Goal: Information Seeking & Learning: Learn about a topic

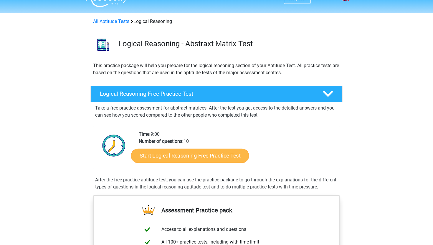
scroll to position [12, 0]
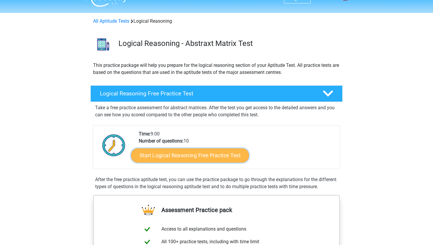
click at [200, 155] on link "Start Logical Reasoning Free Practice Test" at bounding box center [190, 155] width 118 height 14
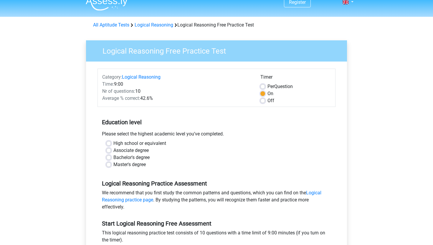
scroll to position [10, 0]
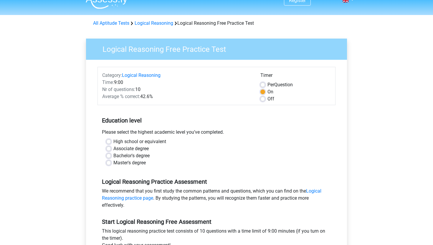
click at [113, 157] on label "Bachelor's degree" at bounding box center [131, 155] width 36 height 7
click at [109, 157] on input "Bachelor's degree" at bounding box center [108, 155] width 5 height 6
radio input "true"
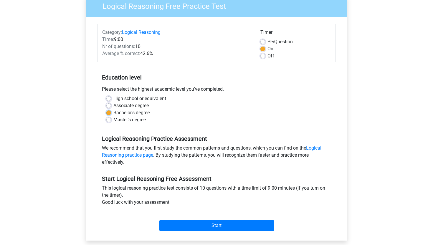
scroll to position [81, 0]
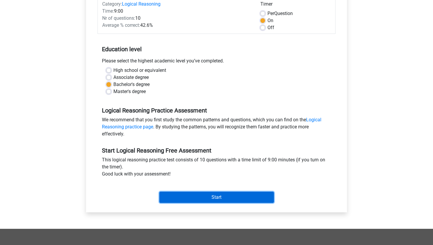
click at [210, 197] on input "Start" at bounding box center [216, 197] width 115 height 11
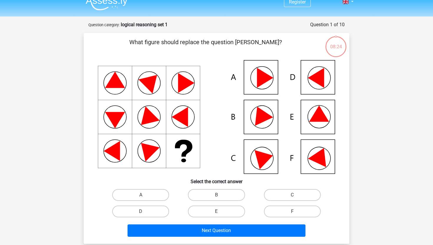
scroll to position [10, 0]
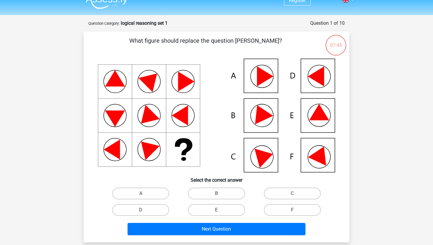
click at [263, 81] on icon at bounding box center [265, 76] width 16 height 20
click at [154, 194] on label "A" at bounding box center [140, 194] width 57 height 12
click at [145, 194] on input "A" at bounding box center [143, 195] width 4 height 4
radio input "true"
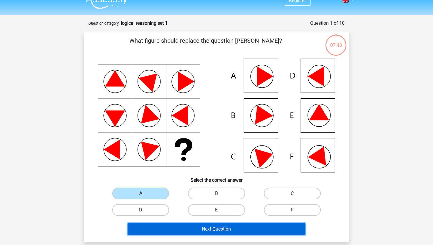
click at [199, 226] on button "Next Question" at bounding box center [216, 229] width 178 height 12
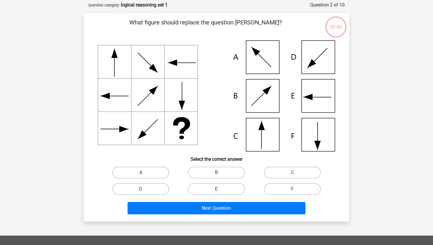
scroll to position [29, 0]
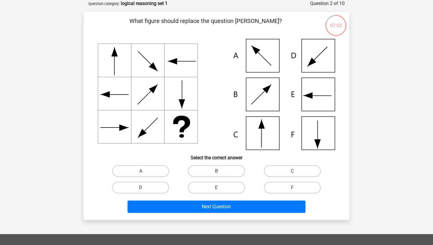
click at [267, 137] on icon at bounding box center [216, 94] width 237 height 111
click at [289, 174] on label "C" at bounding box center [292, 171] width 57 height 12
click at [292, 174] on input "C" at bounding box center [294, 173] width 4 height 4
radio input "true"
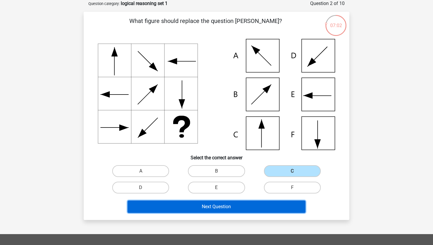
click at [235, 208] on button "Next Question" at bounding box center [216, 206] width 178 height 12
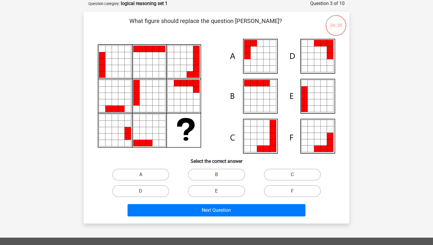
click at [264, 63] on icon at bounding box center [266, 62] width 6 height 6
click at [148, 171] on label "A" at bounding box center [140, 175] width 57 height 12
click at [145, 175] on input "A" at bounding box center [143, 177] width 4 height 4
radio input "true"
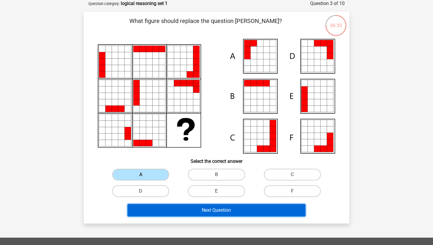
click at [199, 209] on button "Next Question" at bounding box center [216, 210] width 178 height 12
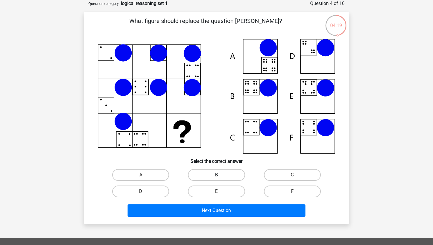
click at [215, 174] on label "B" at bounding box center [216, 175] width 57 height 12
click at [216, 175] on input "B" at bounding box center [218, 177] width 4 height 4
radio input "true"
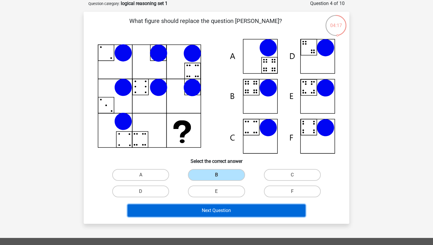
click at [221, 209] on button "Next Question" at bounding box center [216, 210] width 178 height 12
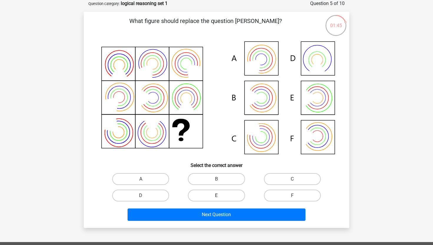
click at [220, 195] on label "E" at bounding box center [216, 196] width 57 height 12
click at [220, 195] on input "E" at bounding box center [218, 197] width 4 height 4
radio input "true"
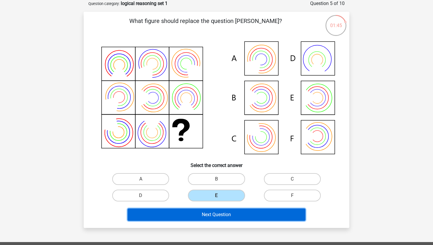
click at [231, 216] on button "Next Question" at bounding box center [216, 214] width 178 height 12
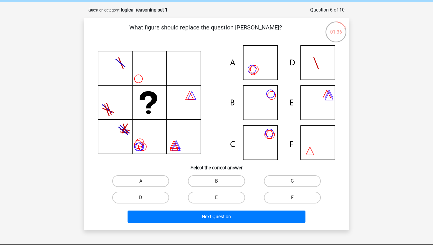
scroll to position [26, 0]
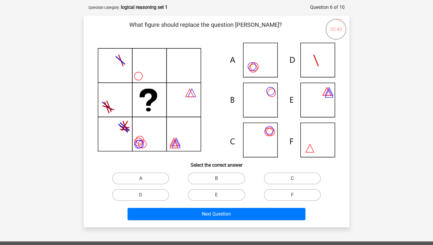
click at [284, 177] on label "C" at bounding box center [292, 179] width 57 height 12
click at [292, 178] on input "C" at bounding box center [294, 180] width 4 height 4
radio input "true"
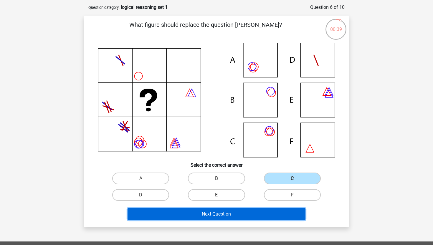
click at [260, 213] on button "Next Question" at bounding box center [216, 214] width 178 height 12
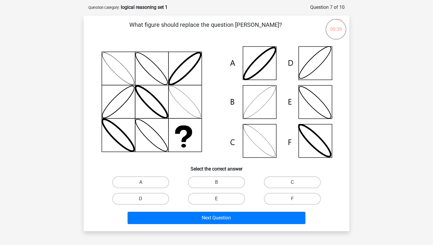
scroll to position [29, 0]
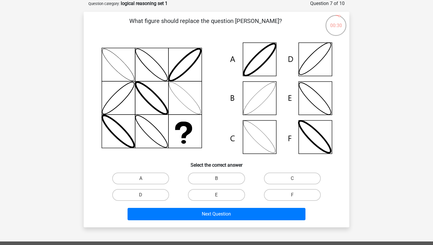
click at [258, 67] on icon at bounding box center [216, 98] width 237 height 119
click at [143, 177] on label "A" at bounding box center [140, 179] width 57 height 12
click at [143, 178] on input "A" at bounding box center [143, 180] width 4 height 4
radio input "true"
click at [317, 67] on icon at bounding box center [216, 98] width 237 height 119
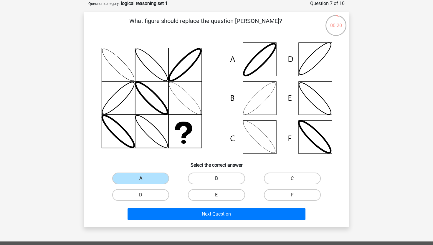
click at [206, 176] on label "B" at bounding box center [216, 179] width 57 height 12
click at [216, 178] on input "B" at bounding box center [218, 180] width 4 height 4
radio input "true"
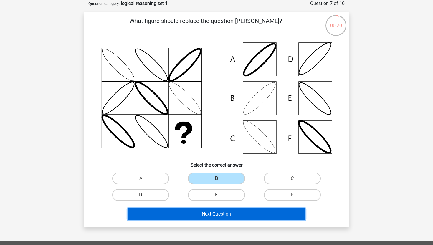
click at [209, 212] on button "Next Question" at bounding box center [216, 214] width 178 height 12
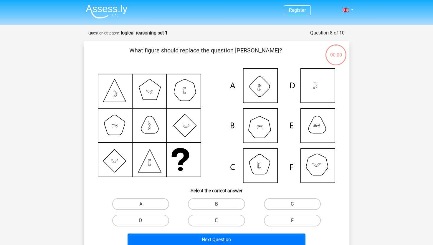
scroll to position [29, 0]
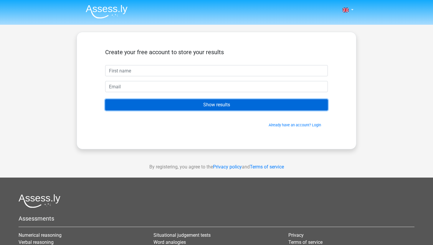
click at [212, 107] on input "Show results" at bounding box center [216, 104] width 223 height 11
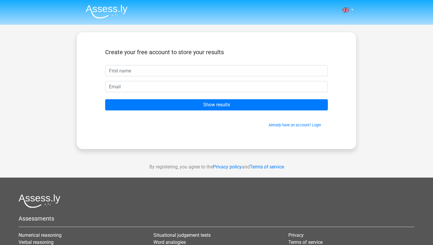
click at [229, 51] on h5 "Create your free account to store your results" at bounding box center [216, 52] width 223 height 7
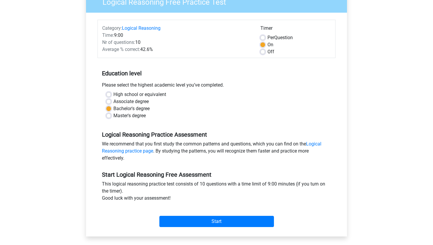
scroll to position [58, 0]
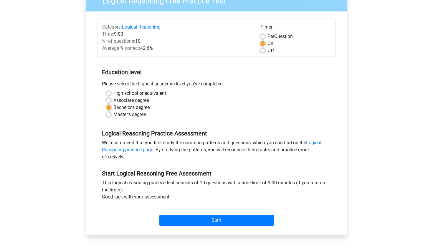
drag, startPoint x: 115, startPoint y: 47, endPoint x: 146, endPoint y: 48, distance: 30.6
click at [146, 48] on div "Average % correct: 42.6%" at bounding box center [177, 48] width 158 height 7
click at [151, 50] on div "Average % correct: 42.6%" at bounding box center [177, 48] width 158 height 7
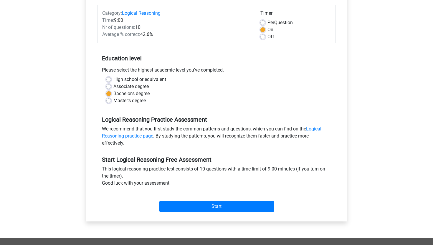
scroll to position [72, 0]
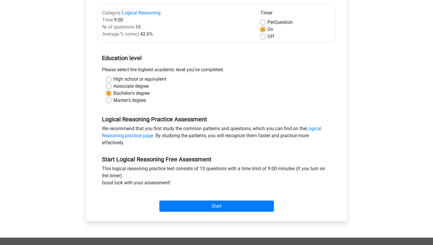
click at [267, 22] on label "Per Question" at bounding box center [279, 22] width 25 height 7
click at [265, 22] on input "Per Question" at bounding box center [262, 22] width 5 height 6
radio input "true"
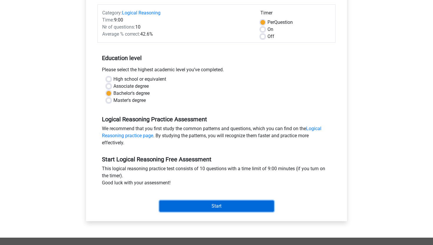
click at [213, 205] on input "Start" at bounding box center [216, 205] width 115 height 11
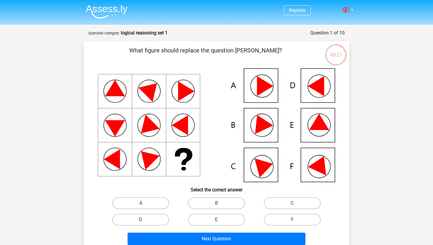
click at [141, 205] on input "A" at bounding box center [143, 205] width 4 height 4
radio input "true"
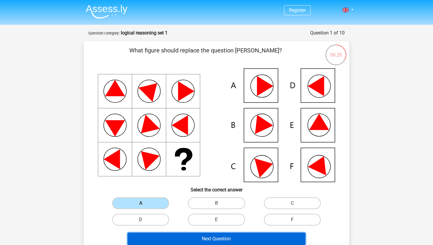
click at [198, 238] on button "Next Question" at bounding box center [216, 239] width 178 height 12
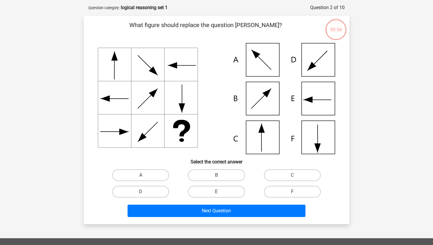
scroll to position [29, 0]
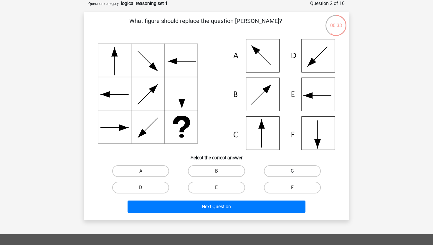
click at [280, 170] on label "C" at bounding box center [292, 171] width 57 height 12
click at [292, 171] on input "C" at bounding box center [294, 173] width 4 height 4
radio input "true"
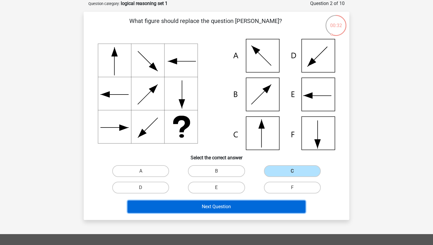
click at [248, 205] on button "Next Question" at bounding box center [216, 206] width 178 height 12
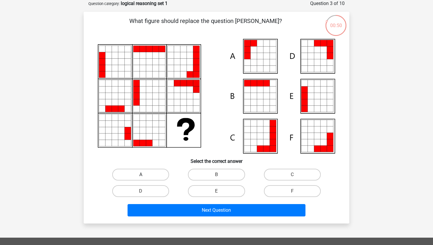
click at [151, 175] on label "A" at bounding box center [140, 175] width 57 height 12
click at [145, 175] on input "A" at bounding box center [143, 177] width 4 height 4
radio input "true"
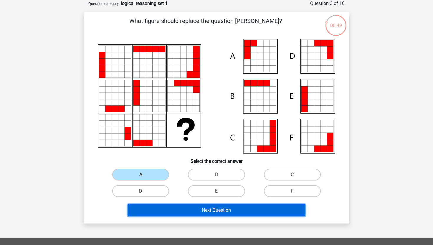
click at [184, 210] on button "Next Question" at bounding box center [216, 210] width 178 height 12
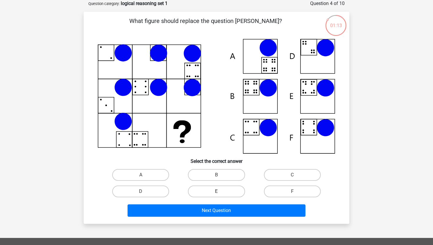
click at [224, 193] on label "E" at bounding box center [216, 191] width 57 height 12
click at [220, 193] on input "E" at bounding box center [218, 193] width 4 height 4
radio input "true"
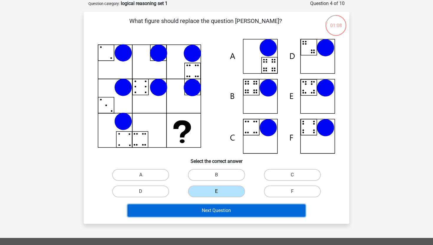
click at [239, 210] on button "Next Question" at bounding box center [216, 210] width 178 height 12
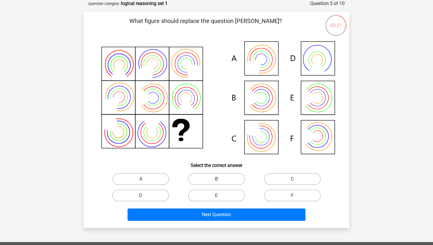
click at [215, 181] on label "B" at bounding box center [216, 179] width 57 height 12
click at [216, 181] on input "B" at bounding box center [218, 181] width 4 height 4
radio input "true"
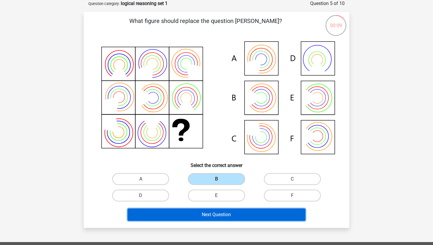
click at [214, 211] on button "Next Question" at bounding box center [216, 214] width 178 height 12
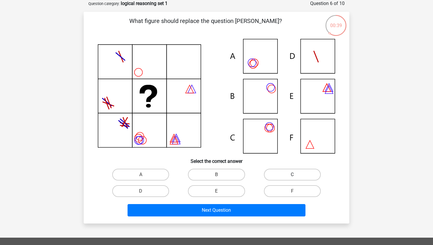
click at [290, 173] on label "C" at bounding box center [292, 175] width 57 height 12
click at [292, 175] on input "C" at bounding box center [294, 177] width 4 height 4
radio input "true"
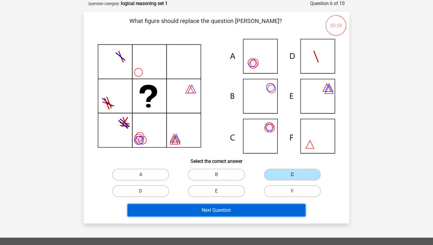
click at [274, 211] on button "Next Question" at bounding box center [216, 210] width 178 height 12
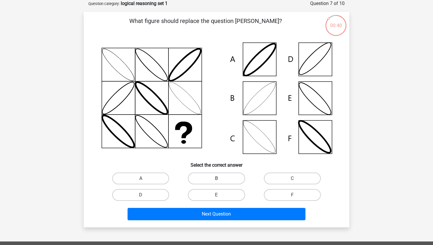
click at [211, 175] on label "B" at bounding box center [216, 179] width 57 height 12
click at [216, 178] on input "B" at bounding box center [218, 180] width 4 height 4
radio input "true"
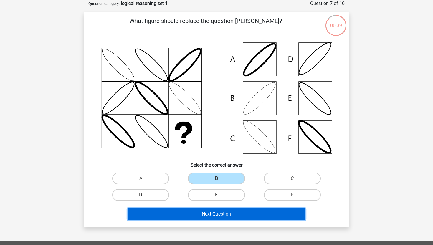
click at [231, 216] on button "Next Question" at bounding box center [216, 214] width 178 height 12
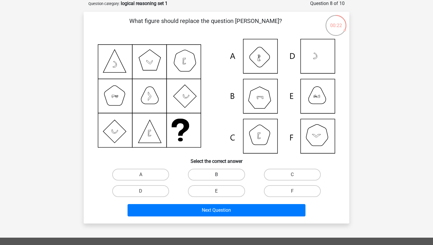
click at [210, 175] on label "B" at bounding box center [216, 175] width 57 height 12
click at [216, 175] on input "B" at bounding box center [218, 177] width 4 height 4
radio input "true"
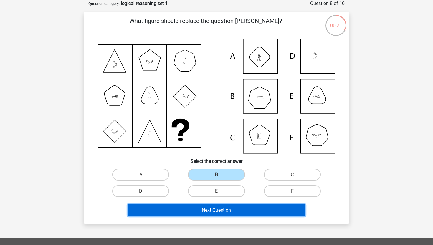
click at [222, 210] on button "Next Question" at bounding box center [216, 210] width 178 height 12
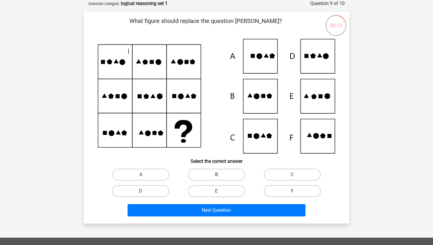
click at [210, 174] on label "B" at bounding box center [216, 175] width 57 height 12
click at [216, 175] on input "B" at bounding box center [218, 177] width 4 height 4
radio input "true"
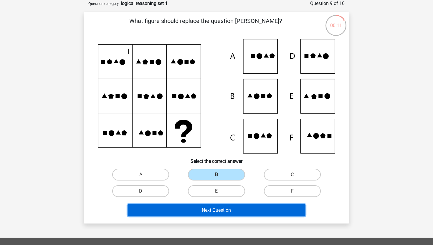
click at [222, 213] on button "Next Question" at bounding box center [216, 210] width 178 height 12
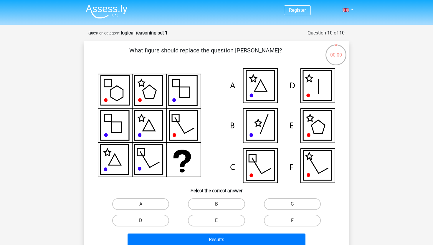
scroll to position [29, 0]
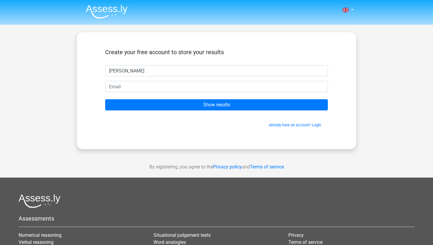
type input "Camilla"
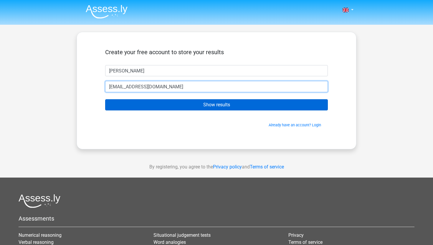
type input "camilla.sthlm@gmail.com"
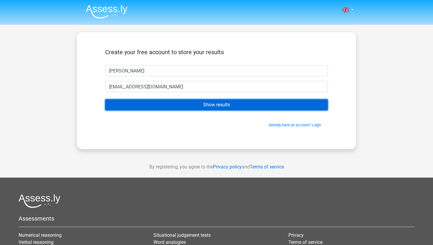
click at [267, 105] on input "Show results" at bounding box center [216, 104] width 223 height 11
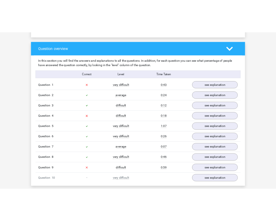
scroll to position [423, 0]
